Goal: Information Seeking & Learning: Learn about a topic

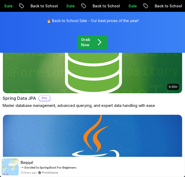
scroll to position [506, 0]
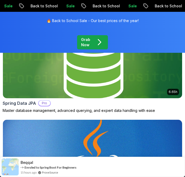
click at [31, 103] on h2 "Spring Data JPA" at bounding box center [19, 103] width 33 height 6
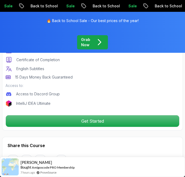
scroll to position [221, 0]
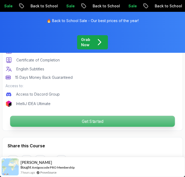
click at [62, 126] on p "Get Started" at bounding box center [92, 121] width 165 height 11
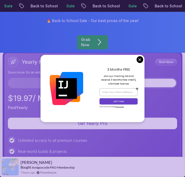
scroll to position [1709, 0]
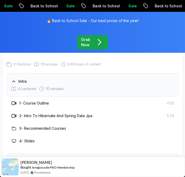
scroll to position [785, 0]
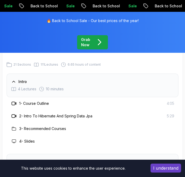
click at [55, 118] on h3 "2 - Intro To Hibernate And Spring Data Jpa" at bounding box center [55, 116] width 73 height 5
click at [56, 116] on h3 "2 - Intro To Hibernate And Spring Data Jpa" at bounding box center [55, 116] width 73 height 5
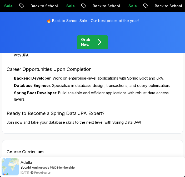
scroll to position [683, 0]
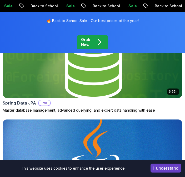
scroll to position [506, 0]
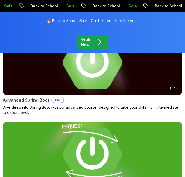
scroll to position [239, 0]
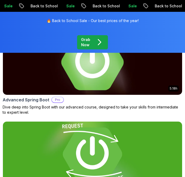
click at [84, 95] on div "5.18h Advanced Spring Boot Pro Dive deep into Spring Boot with our advanced cou…" at bounding box center [93, 72] width 180 height 86
